Goal: Information Seeking & Learning: Learn about a topic

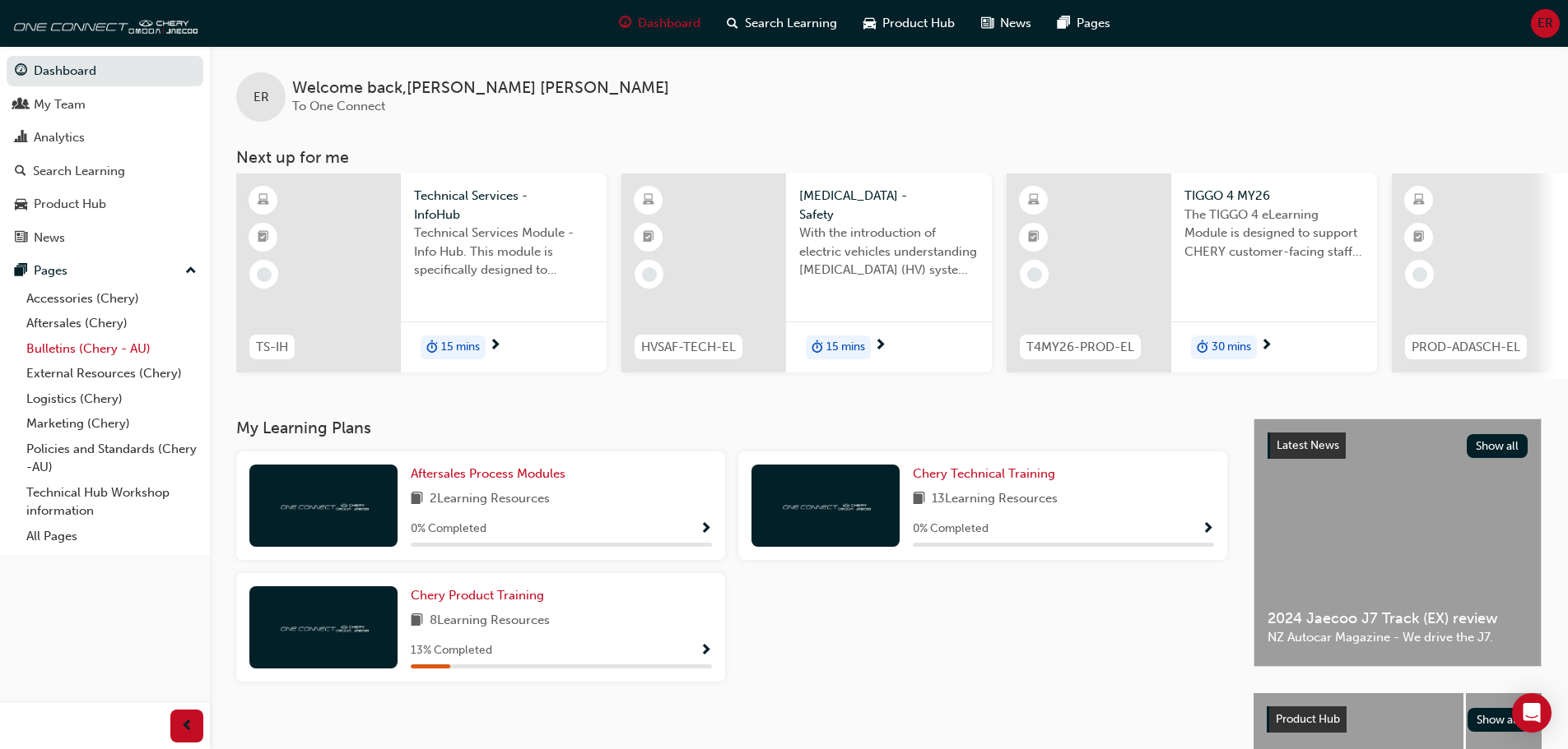
click at [82, 343] on link "Bulletins (Chery - AU)" at bounding box center [111, 350] width 184 height 26
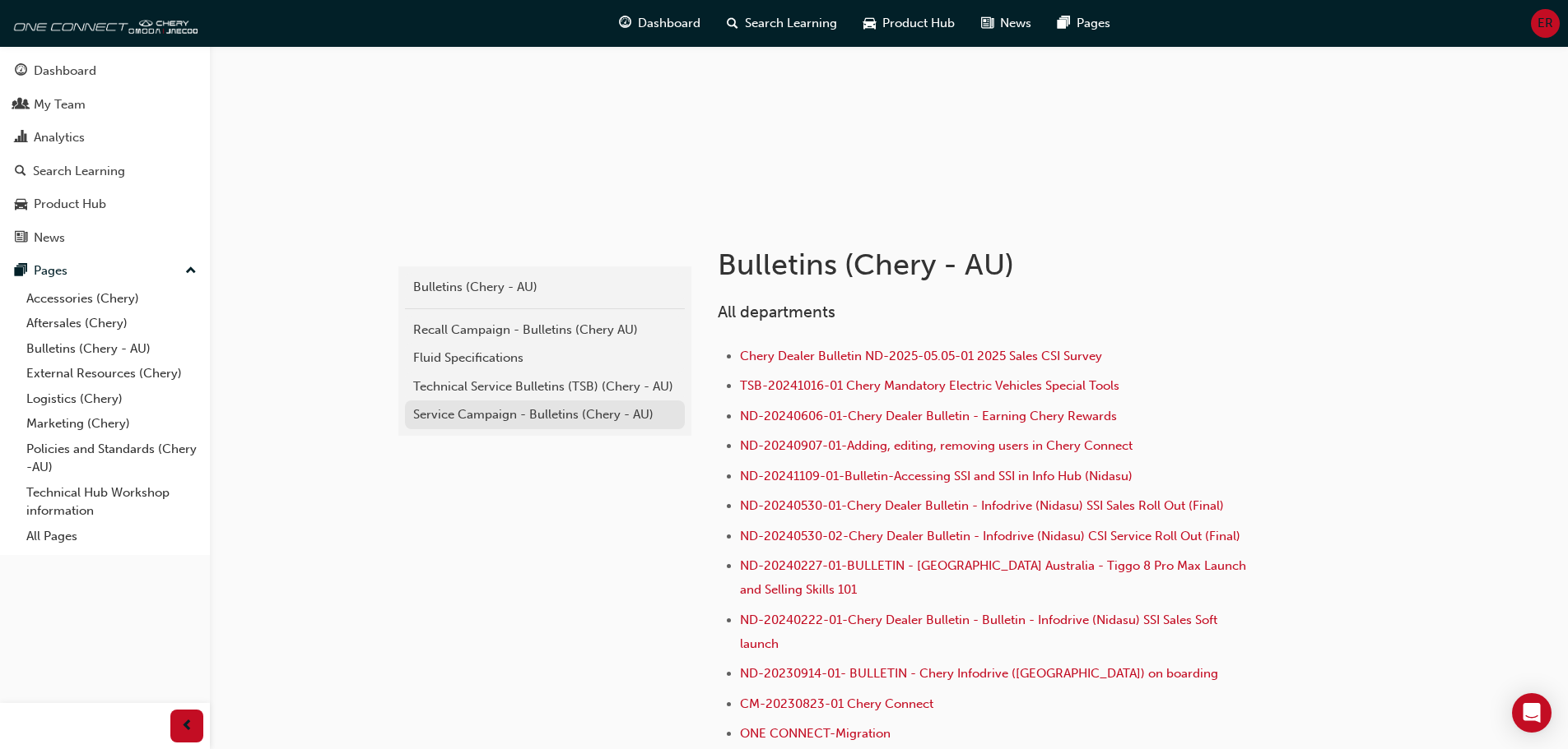
scroll to position [165, 0]
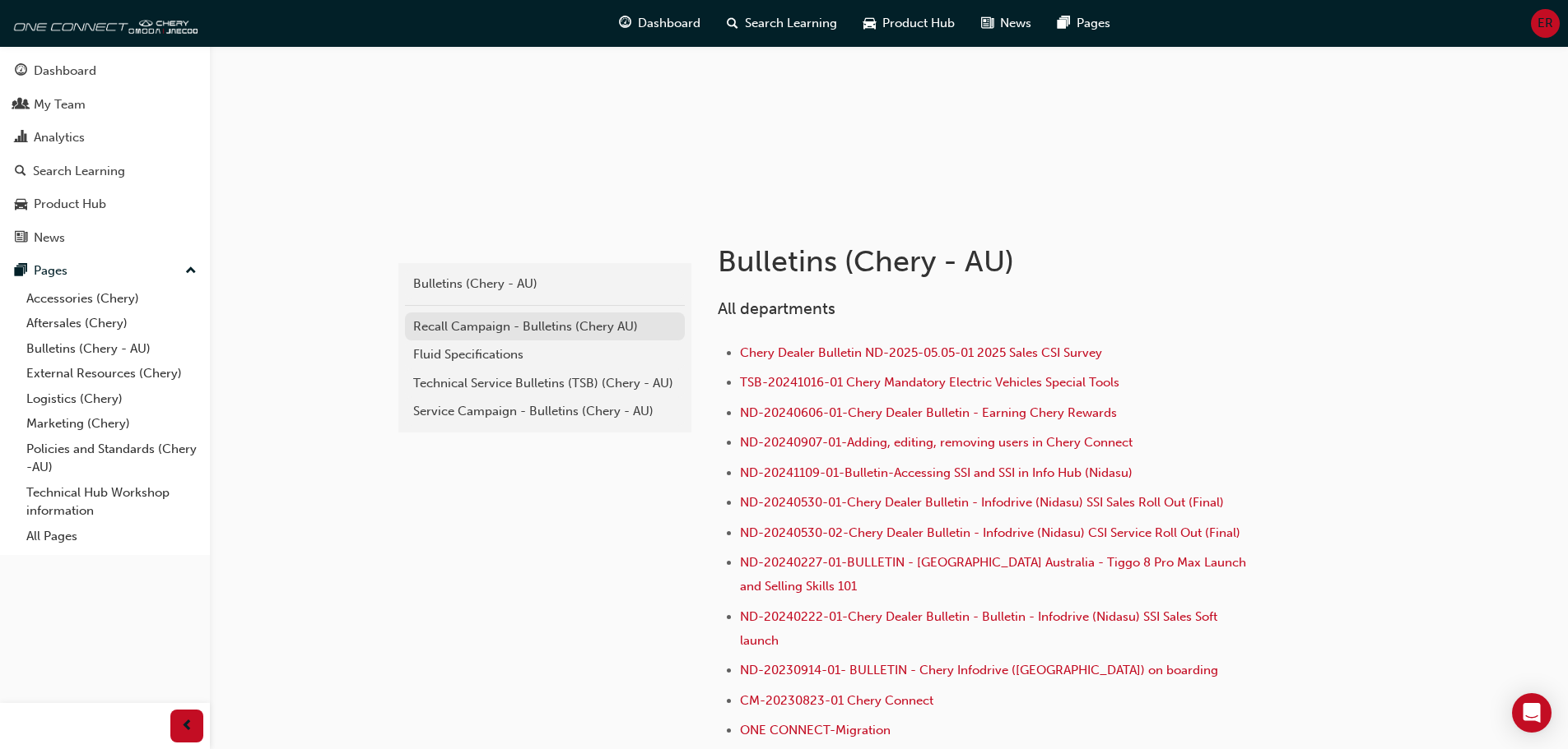
click at [472, 325] on div "Recall Campaign - Bulletins (Chery AU)" at bounding box center [545, 327] width 263 height 19
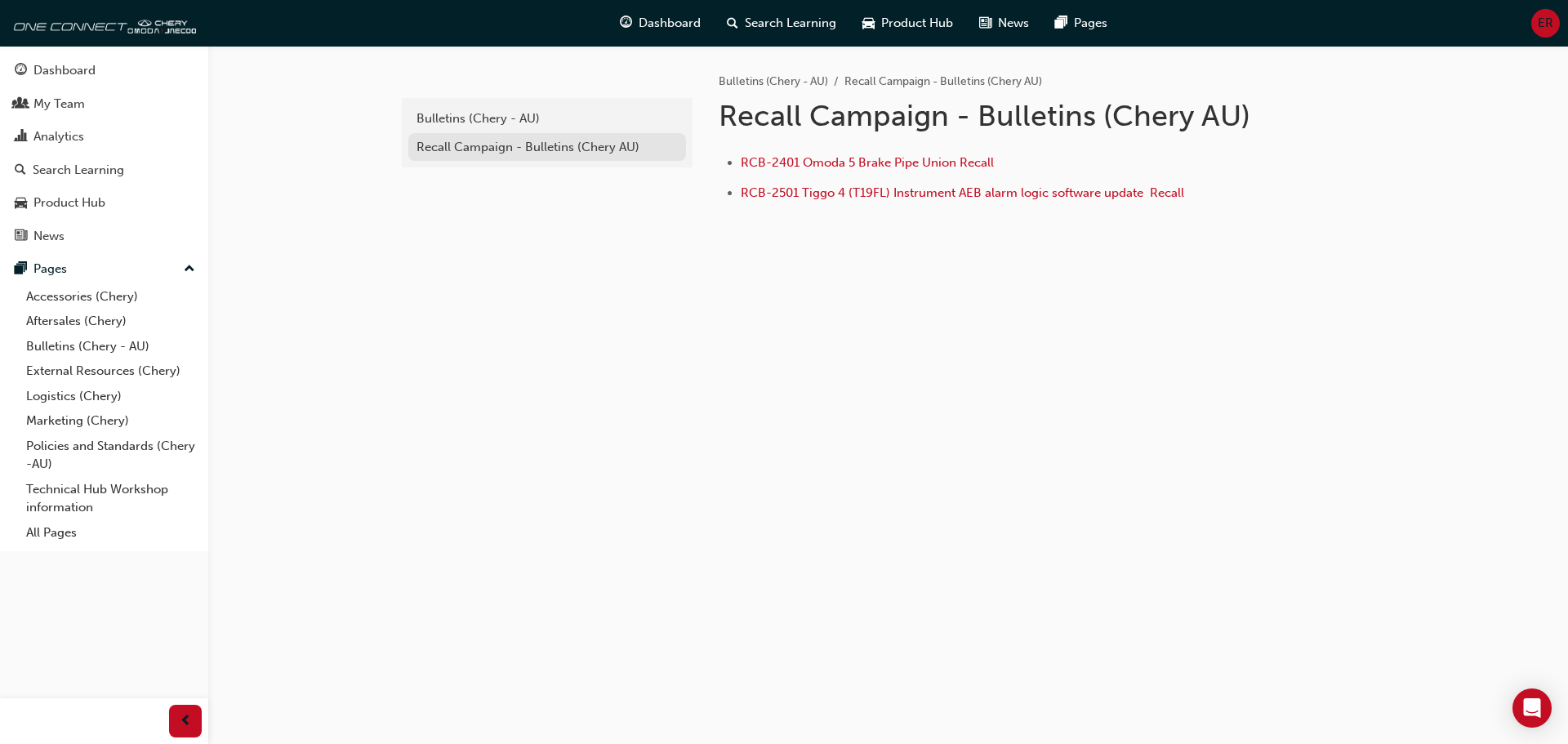
click at [467, 143] on div "Recall Campaign - Bulletins (Chery AU)" at bounding box center [546, 147] width 261 height 19
click at [68, 348] on link "Bulletins (Chery - AU)" at bounding box center [110, 347] width 182 height 26
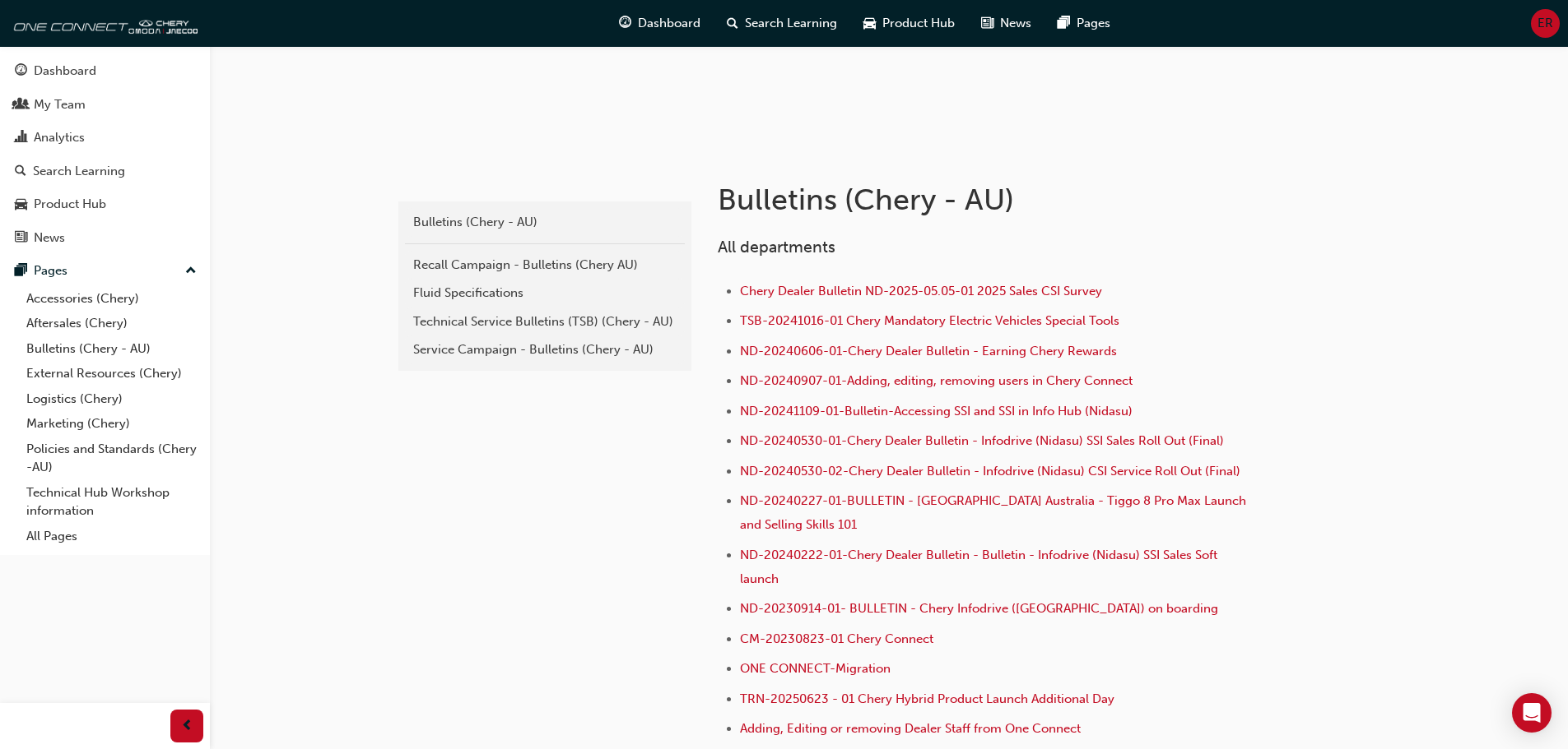
scroll to position [246, 0]
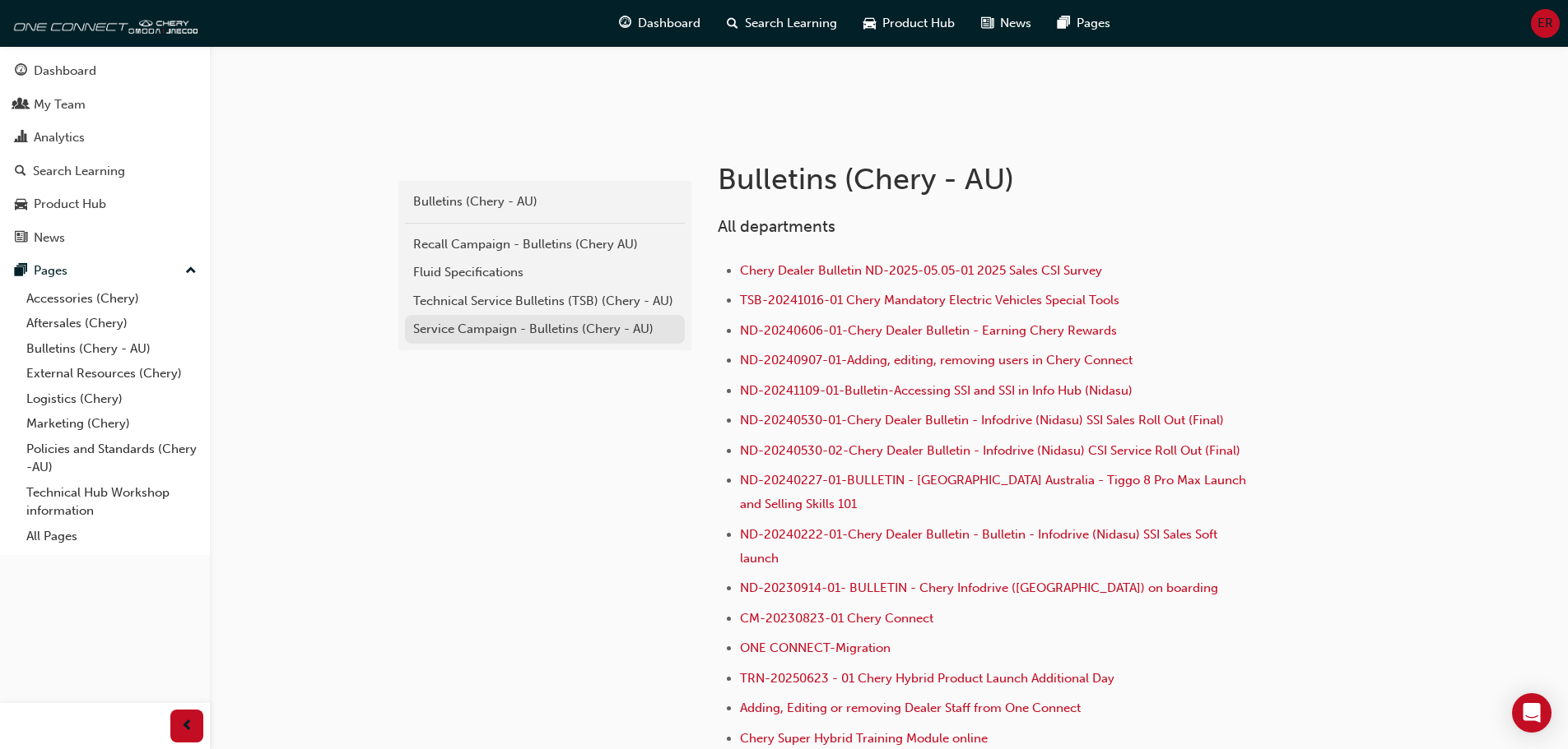
click at [486, 325] on div "Service Campaign - Bulletins (Chery - AU)" at bounding box center [545, 329] width 263 height 19
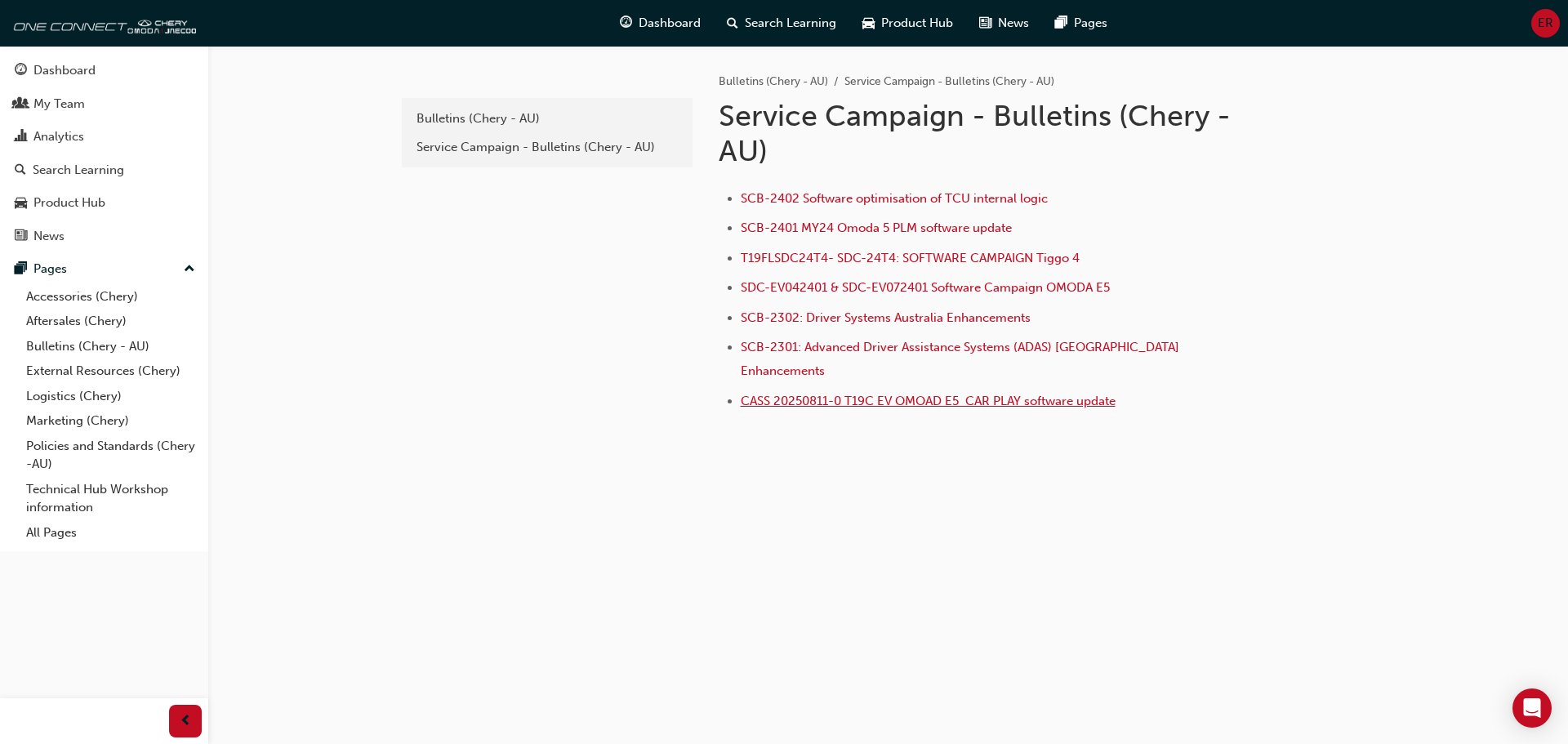
click at [957, 394] on span "CASS 20250811-0 T19C EV OMOAD E5 CAR PLAY software update" at bounding box center [928, 401] width 375 height 15
